Goal: Communication & Community: Participate in discussion

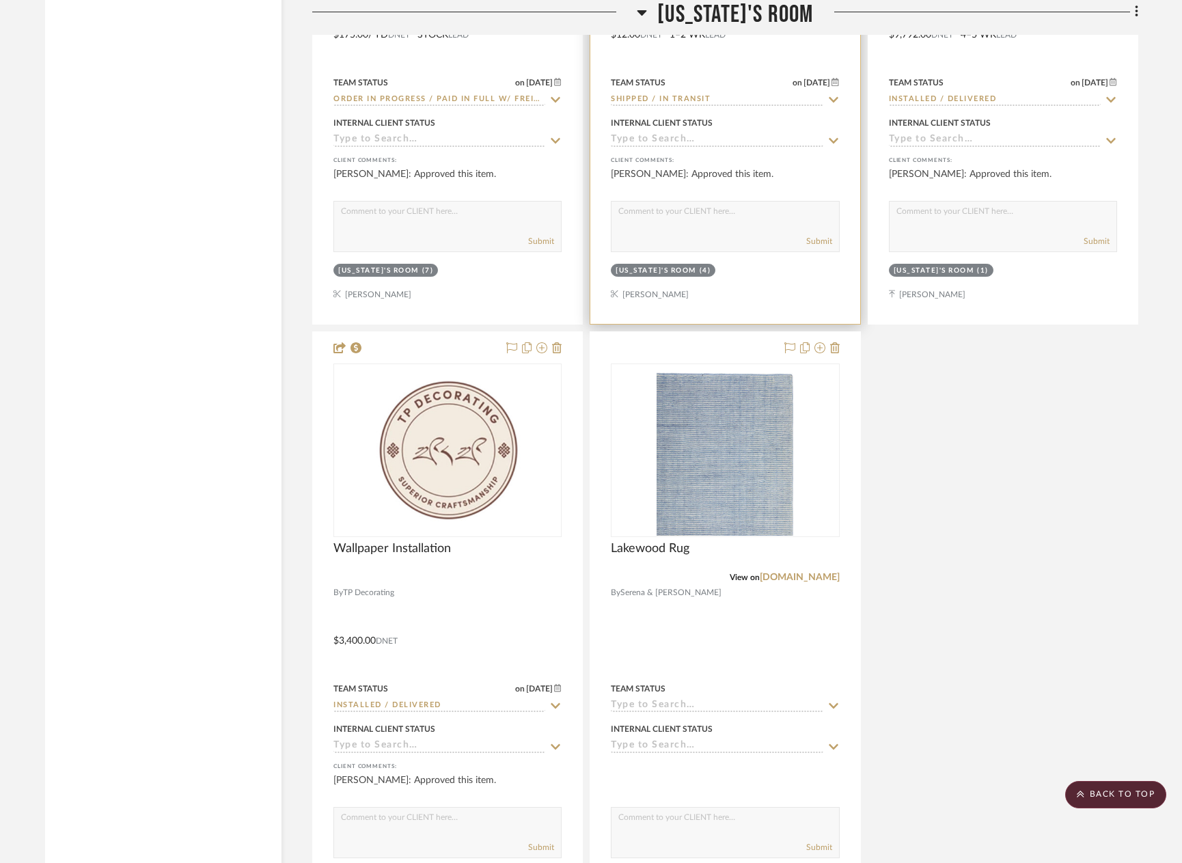
scroll to position [6901, 0]
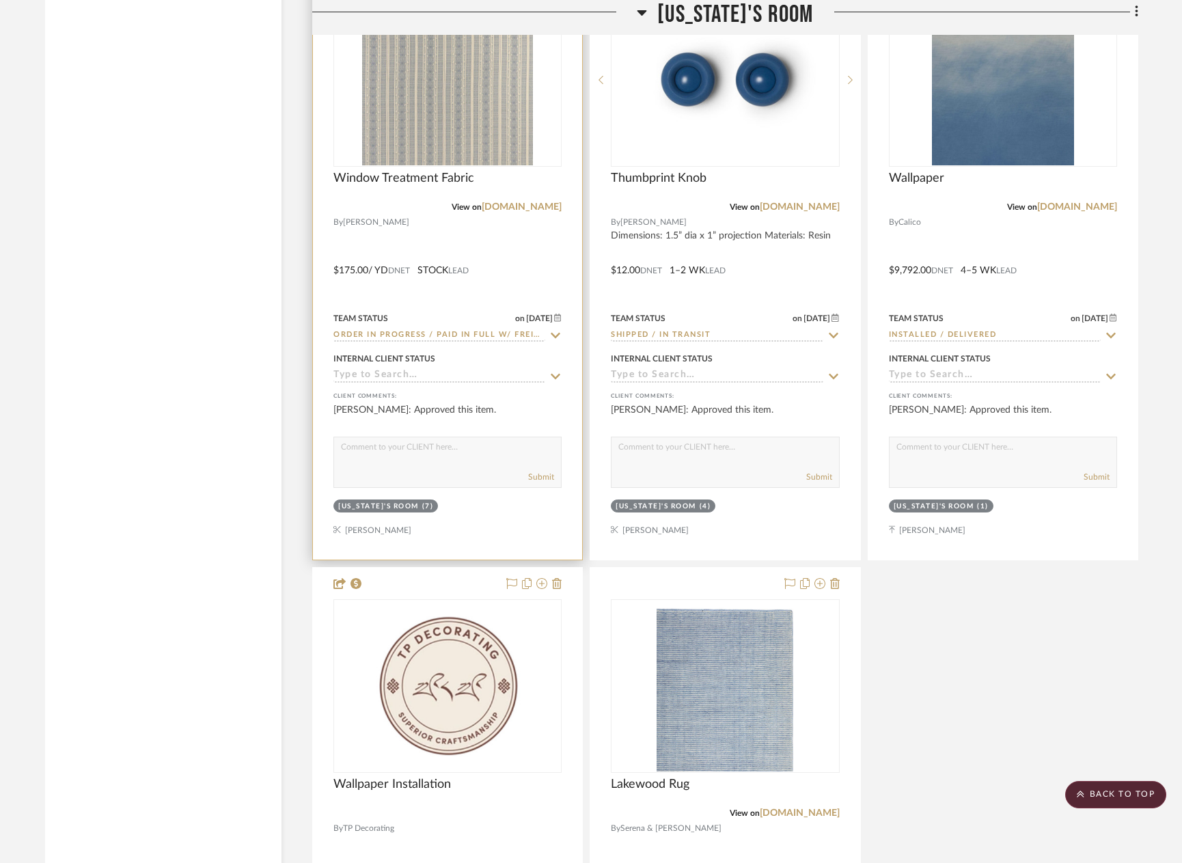
click at [510, 253] on div at bounding box center [447, 261] width 269 height 598
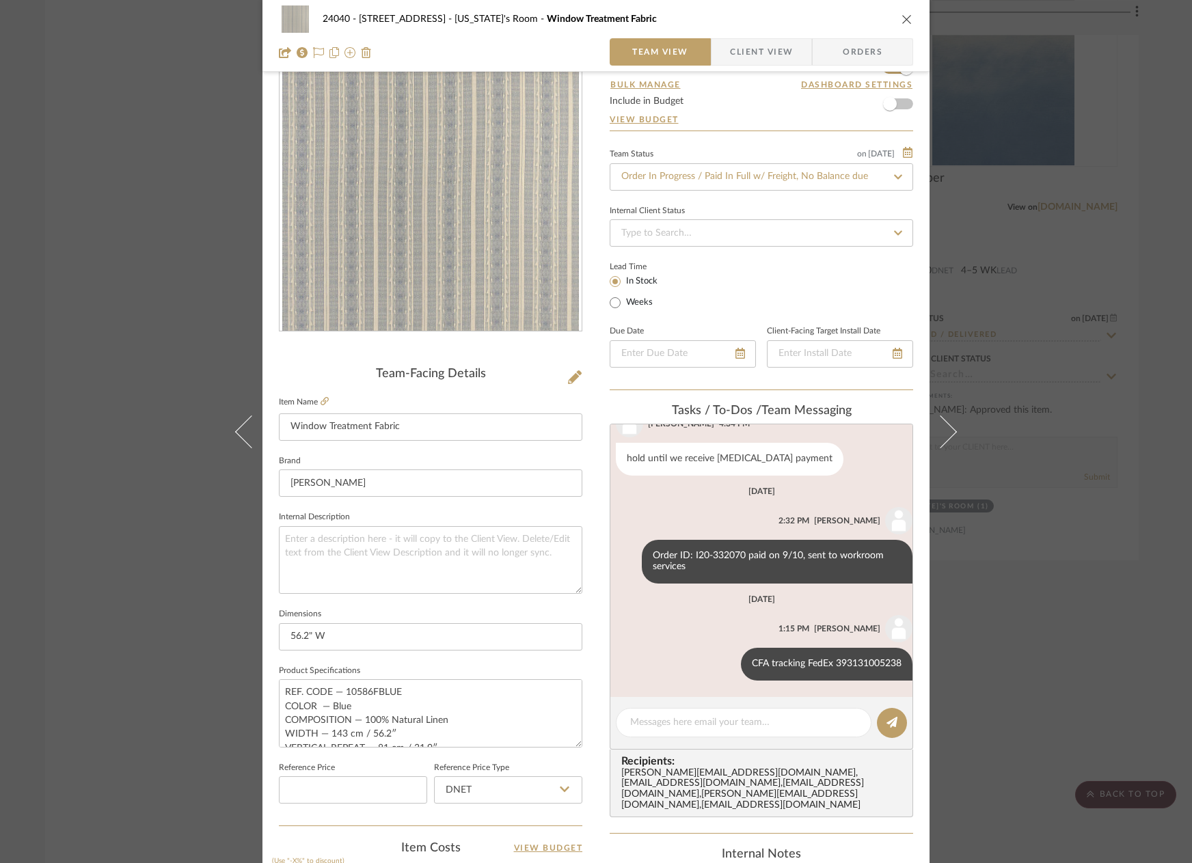
scroll to position [137, 0]
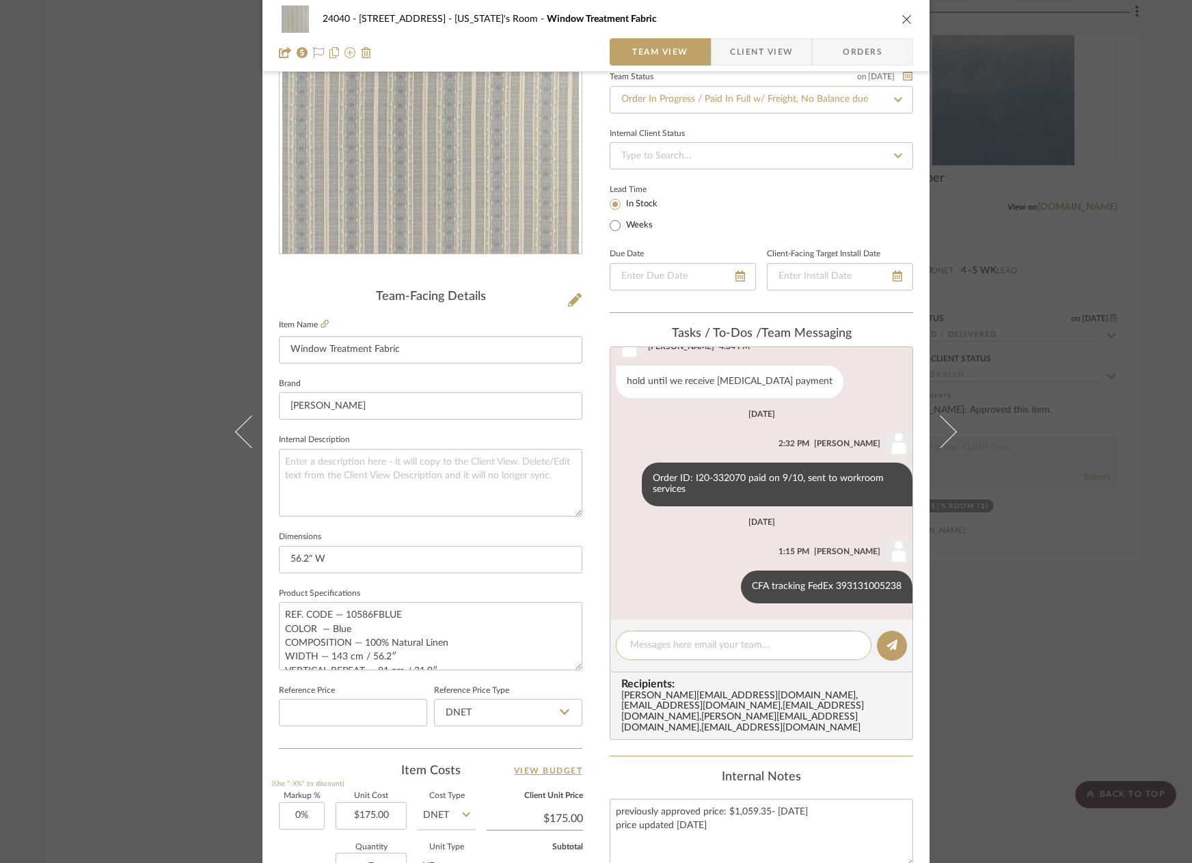
click at [695, 644] on textarea at bounding box center [743, 645] width 227 height 14
type textarea "CFA looks good to me!"
click at [880, 648] on button at bounding box center [892, 646] width 30 height 30
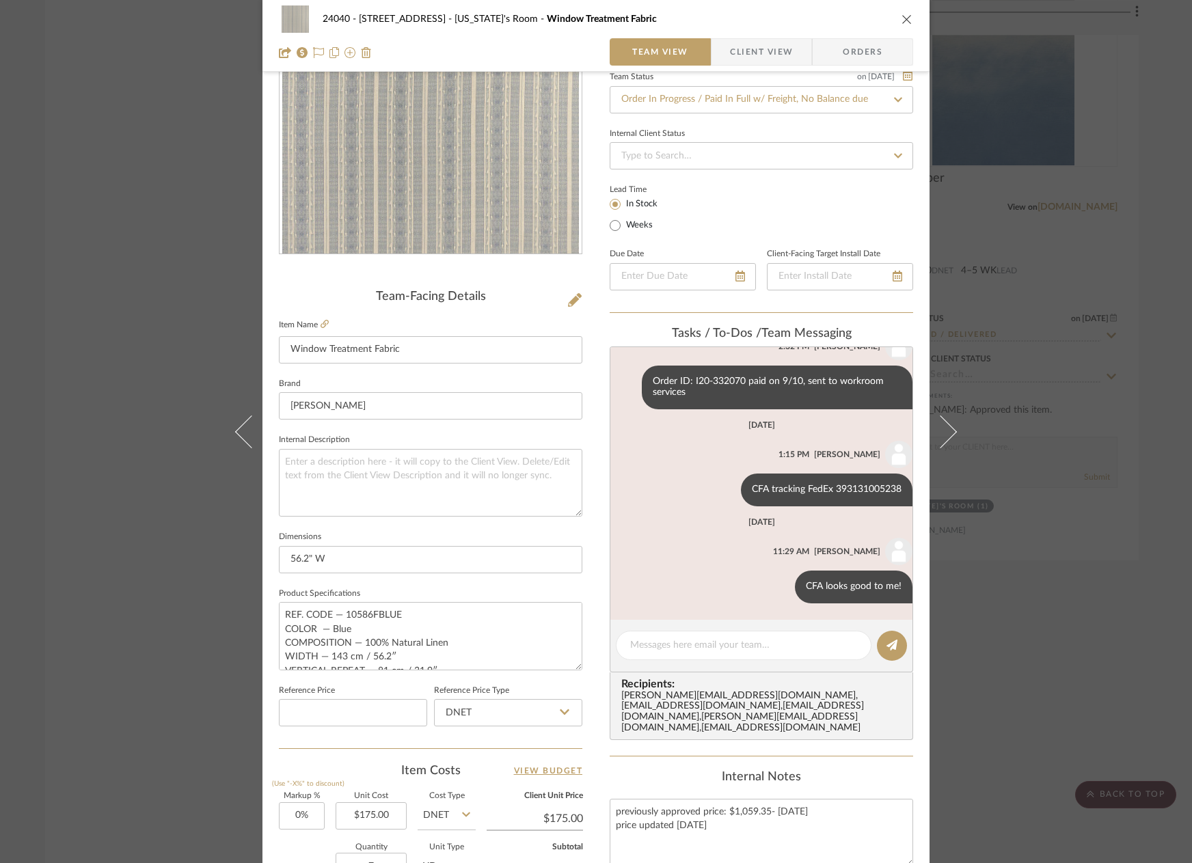
click at [114, 207] on div "24040 - [GEOGRAPHIC_DATA] [US_STATE]'s Room Window Treatment Fabric Team View C…" at bounding box center [596, 431] width 1192 height 863
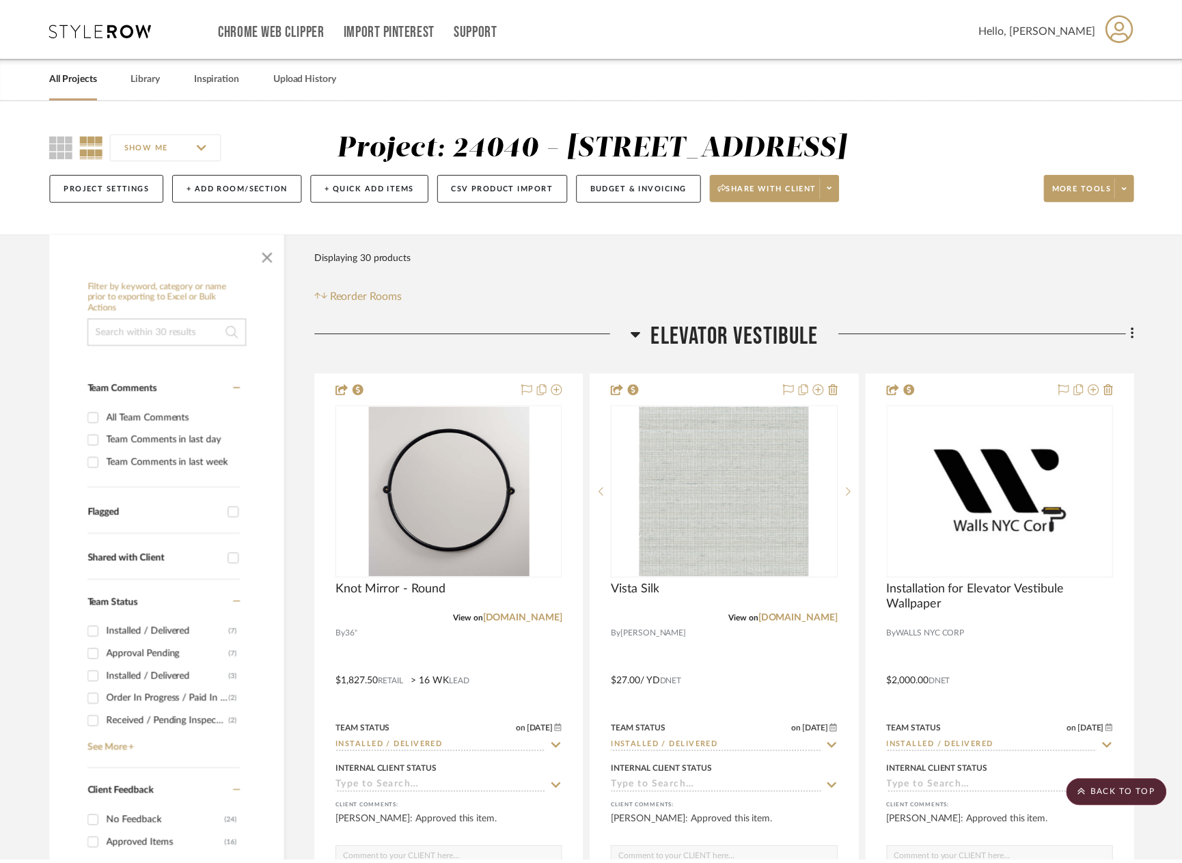
scroll to position [6901, 0]
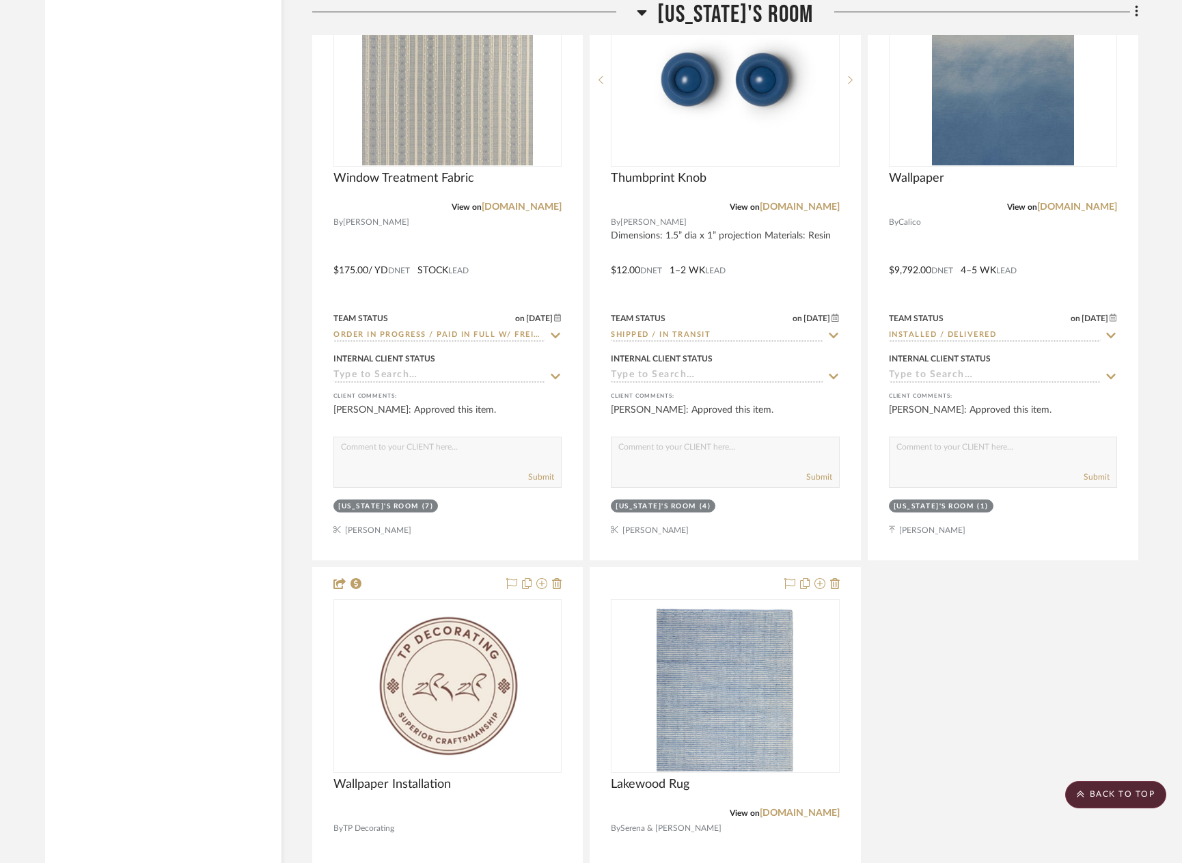
click at [1090, 708] on div "Horizon String Drum Ceiling Fixture with Two Sections By Bone Simple Design $1,…" at bounding box center [725, 260] width 826 height 1811
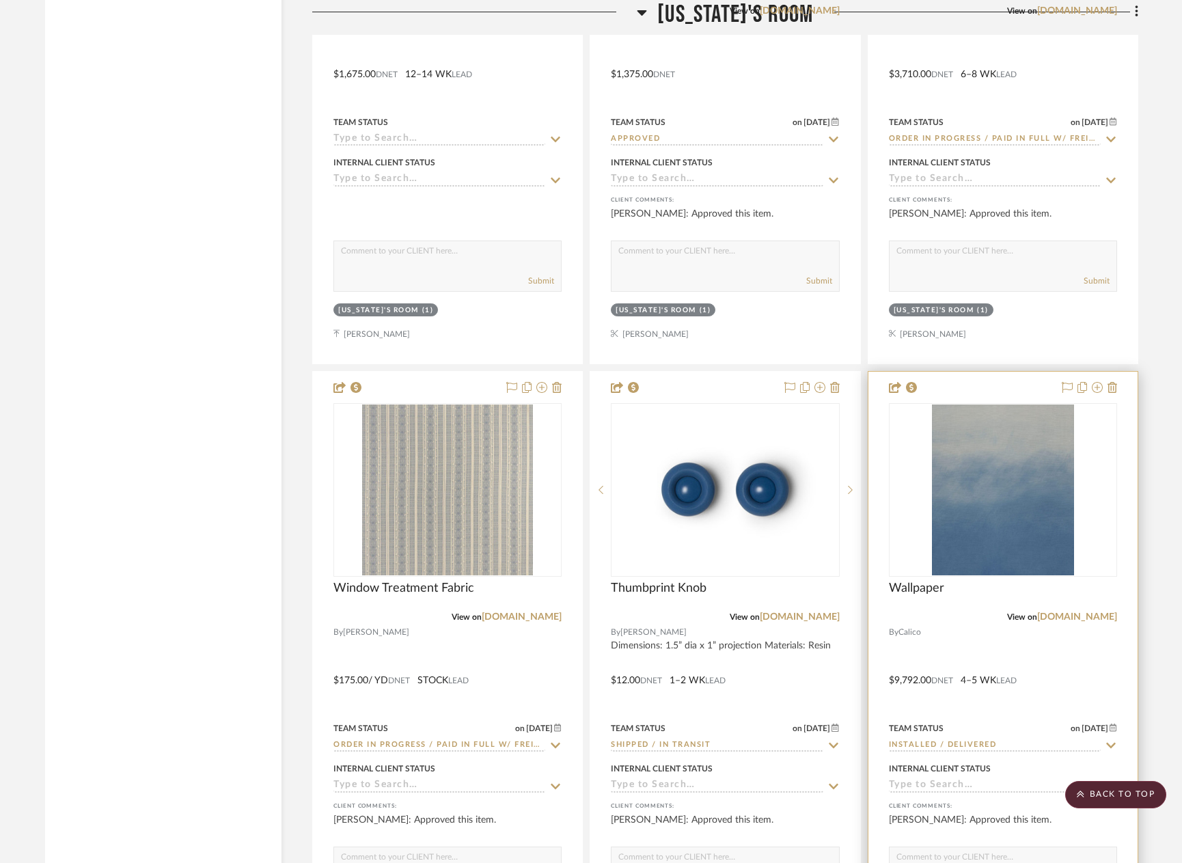
scroll to position [6081, 0]
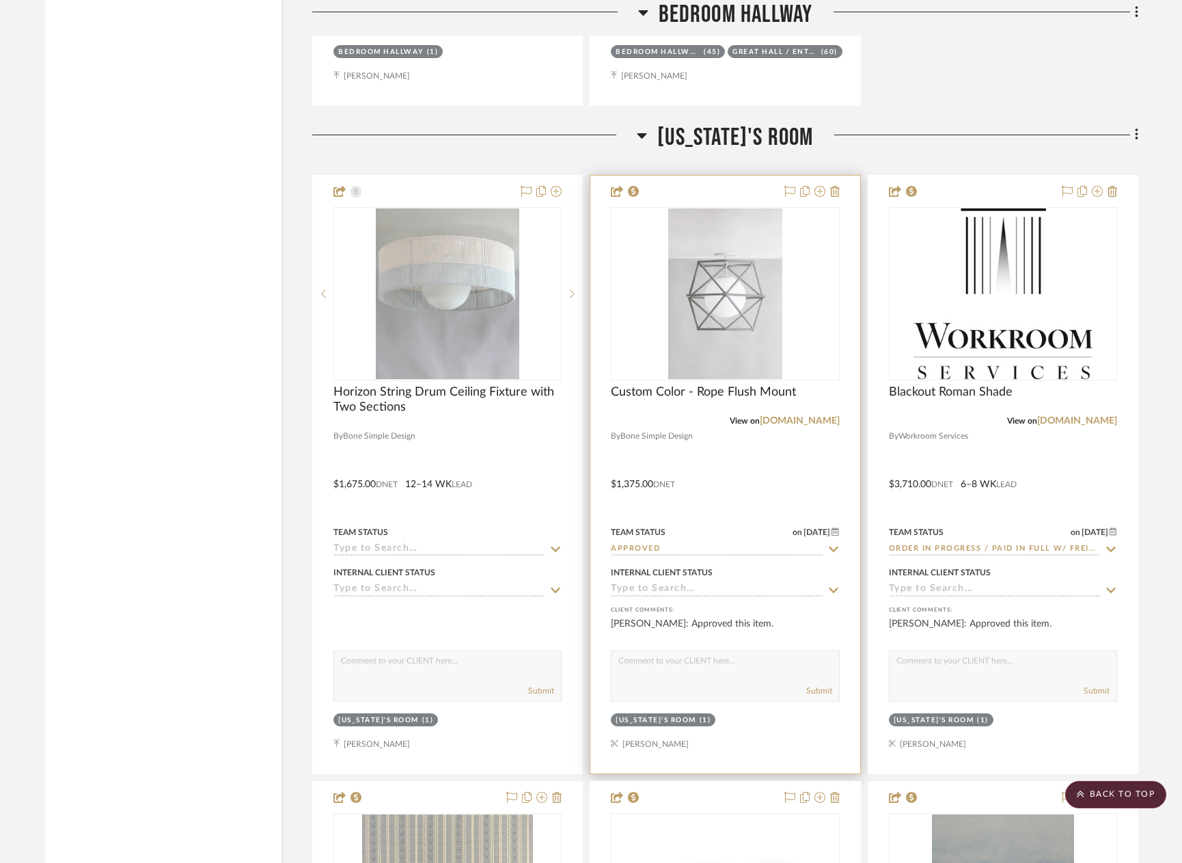
click at [756, 469] on div at bounding box center [724, 475] width 269 height 598
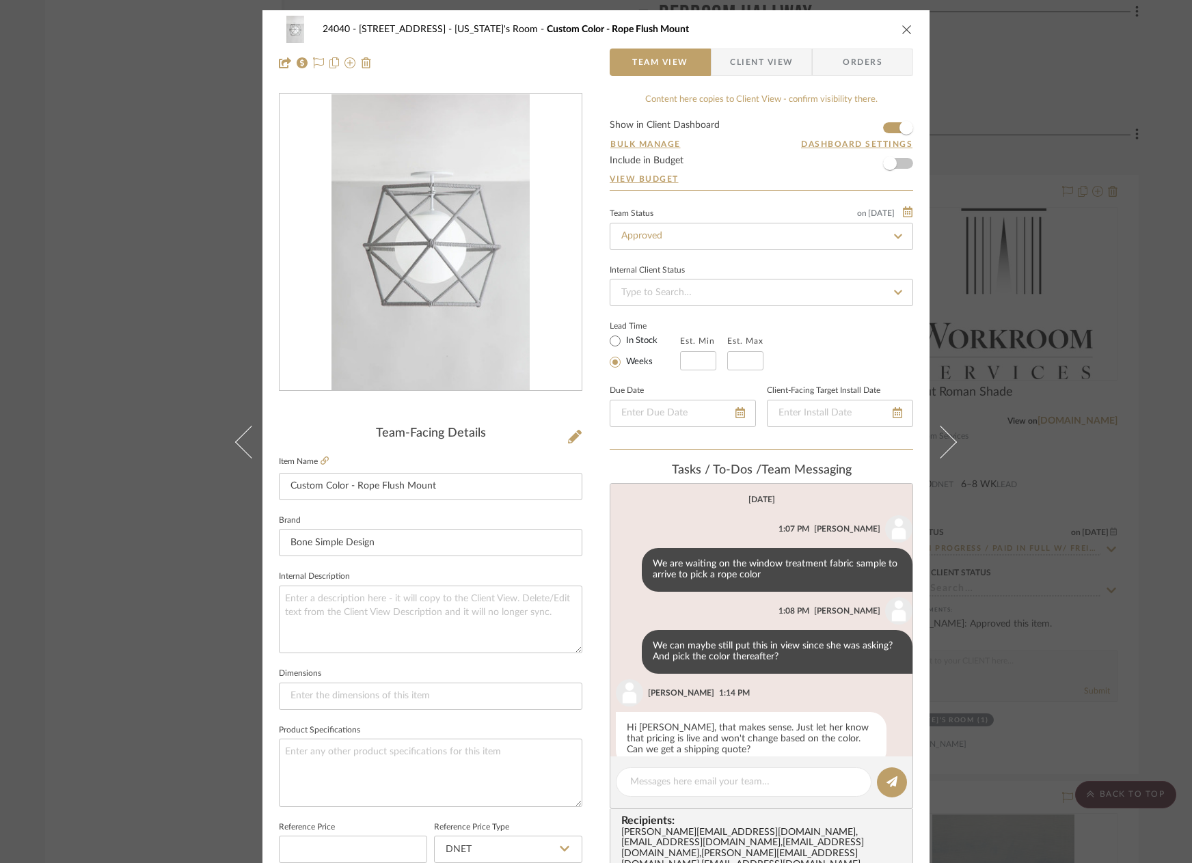
scroll to position [124, 0]
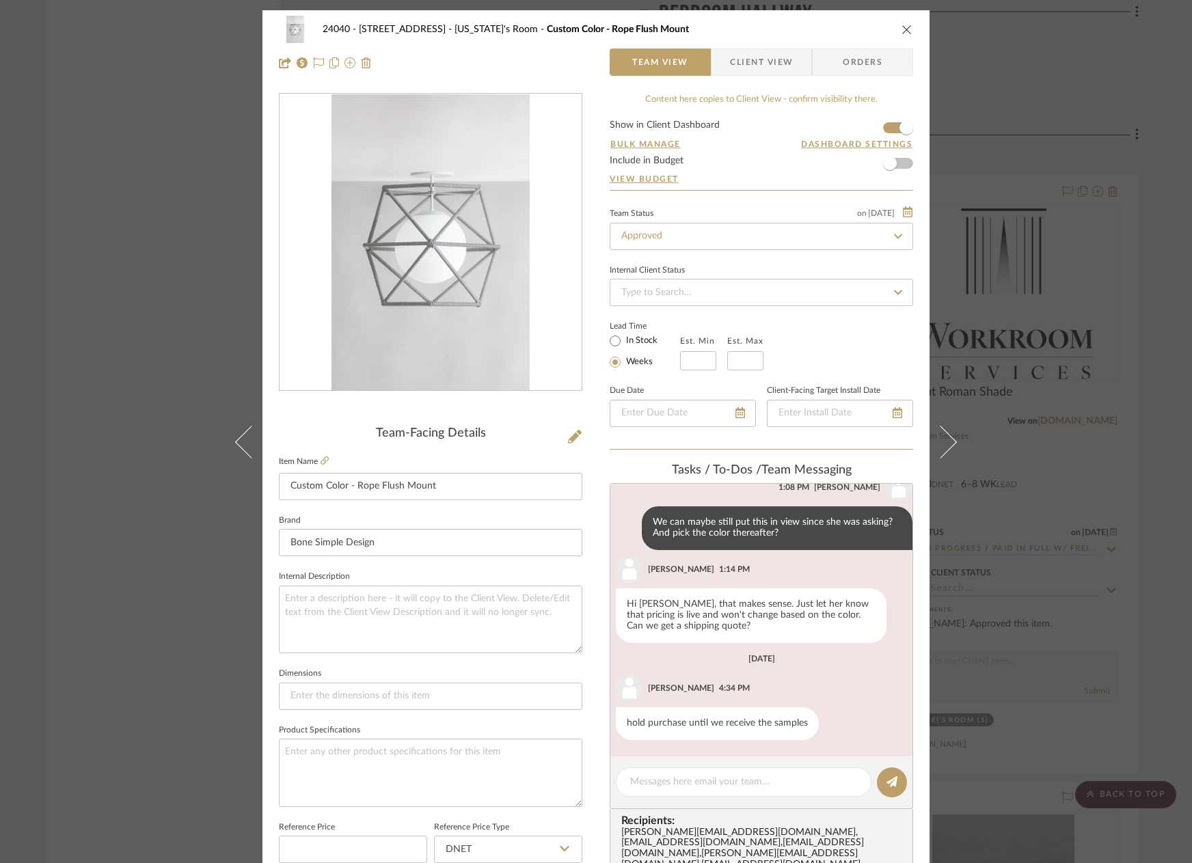
click at [598, 467] on div "24040 - 171 [GEOGRAPHIC_DATA] [US_STATE]'s Room Custom Color - Rope Flush Mount…" at bounding box center [595, 651] width 667 height 1282
click at [322, 463] on icon at bounding box center [324, 460] width 8 height 8
